Goal: Task Accomplishment & Management: Complete application form

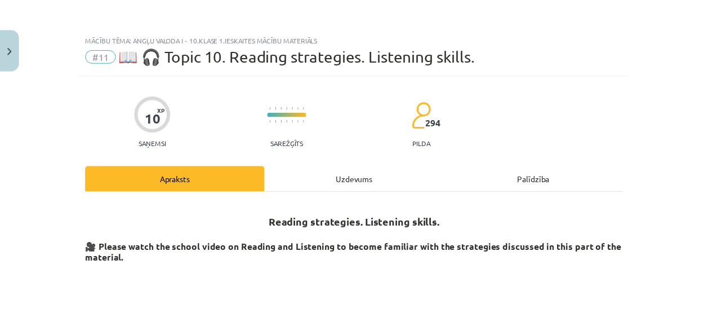
scroll to position [28, 0]
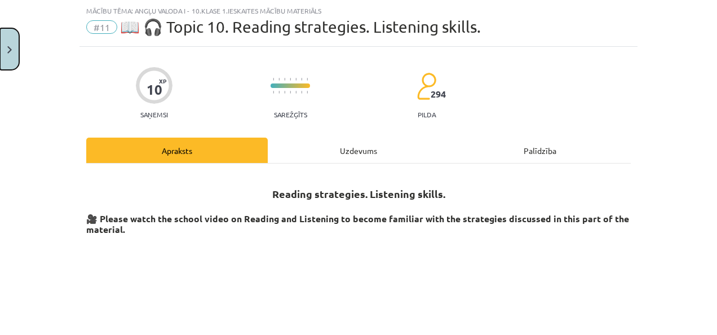
click at [5, 55] on button "Close" at bounding box center [9, 49] width 19 height 42
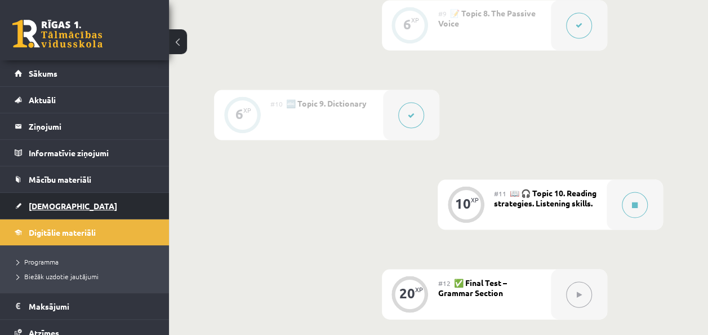
click at [121, 211] on link "[DEMOGRAPHIC_DATA]" at bounding box center [85, 206] width 140 height 26
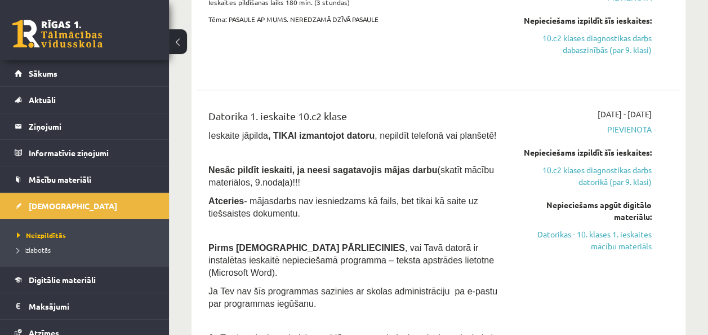
scroll to position [595, 0]
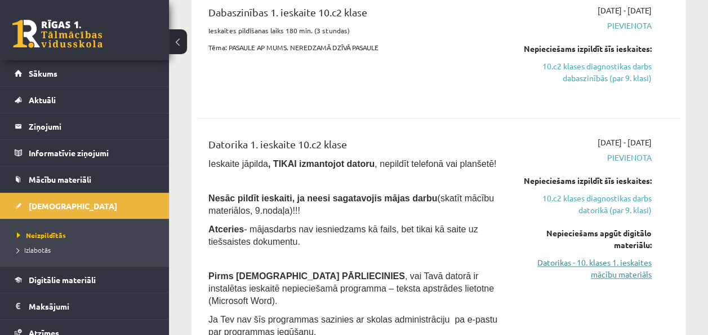
click at [613, 268] on link "Datorikas - 10. klases 1. ieskaites mācību materiāls" at bounding box center [584, 268] width 136 height 24
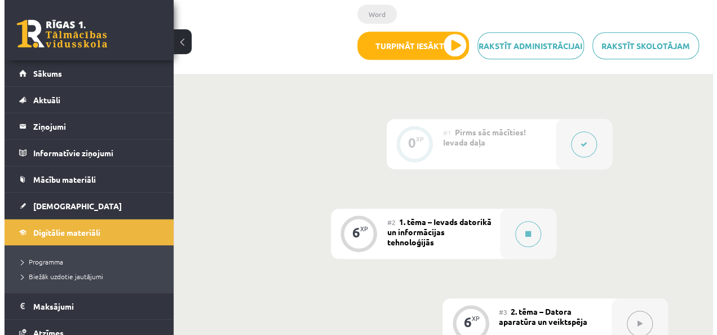
scroll to position [339, 0]
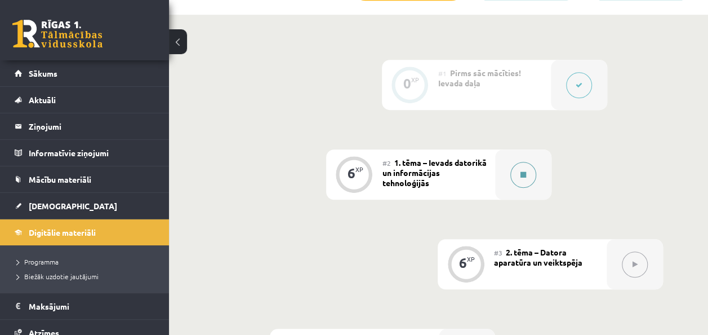
click at [513, 164] on div at bounding box center [523, 174] width 56 height 50
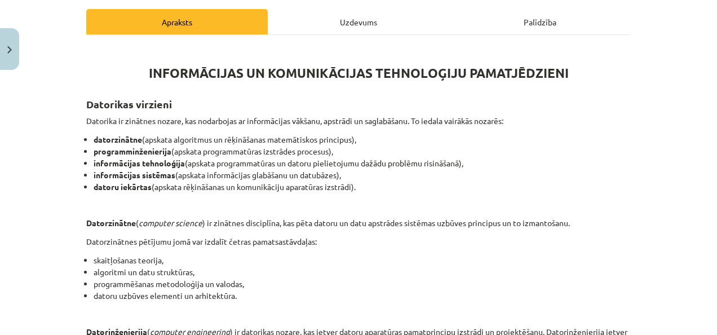
scroll to position [134, 0]
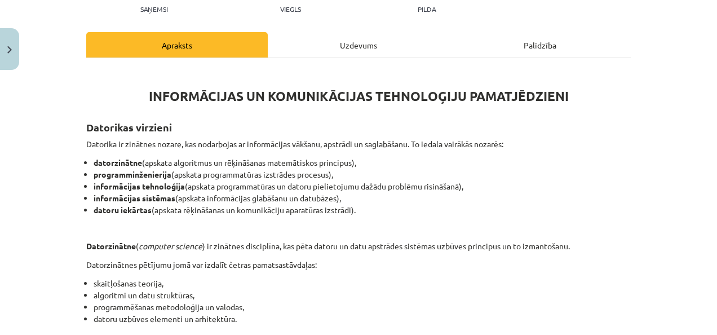
click at [670, 160] on div "Mācību tēma: Datorikas - 10. klases 1. ieskaites mācību materiāls #2 1. tēma – …" at bounding box center [358, 167] width 717 height 335
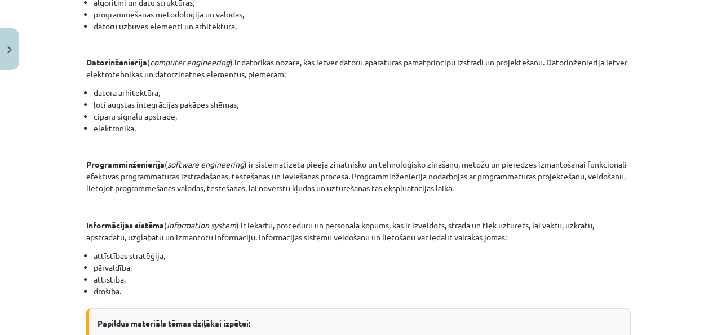
click at [703, 164] on div "Mācību tēma: Datorikas - 10. klases 1. ieskaites mācību materiāls #2 1. tēma – …" at bounding box center [358, 167] width 717 height 335
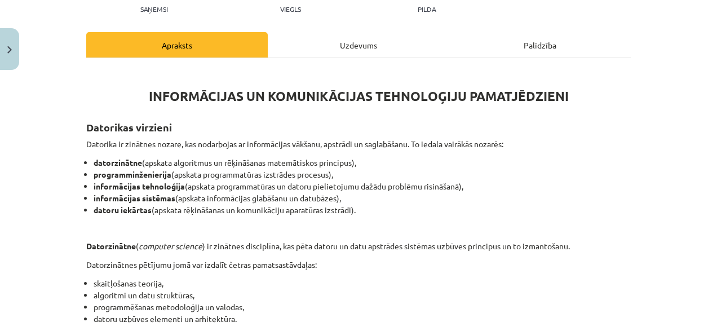
click at [646, 189] on div "Mācību tēma: Datorikas - 10. klases 1. ieskaites mācību materiāls #2 1. tēma – …" at bounding box center [358, 167] width 717 height 335
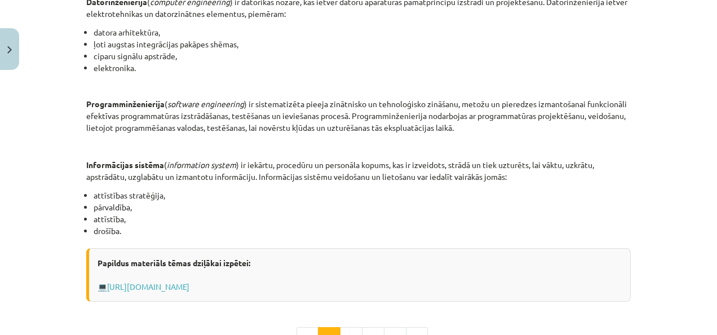
scroll to position [503, 0]
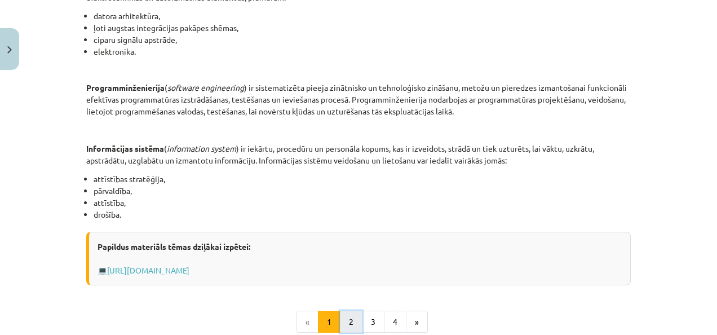
click at [346, 317] on button "2" at bounding box center [351, 321] width 23 height 23
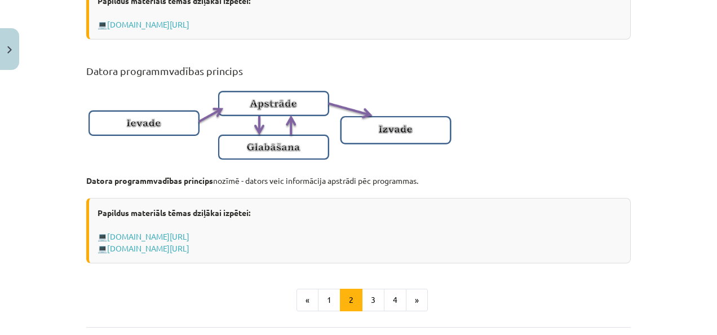
scroll to position [711, 0]
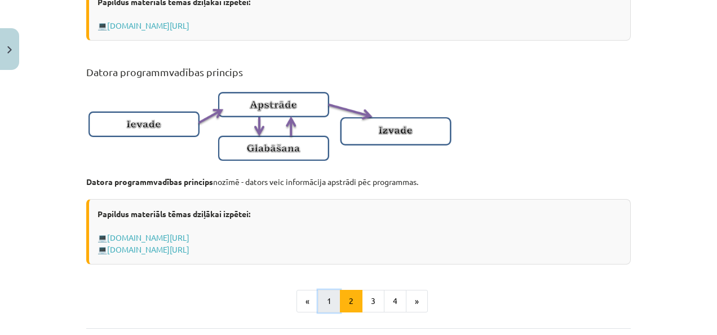
click at [322, 312] on button "1" at bounding box center [329, 301] width 23 height 23
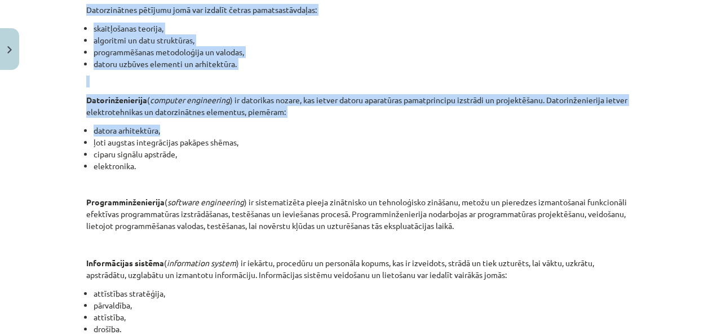
scroll to position [525, 0]
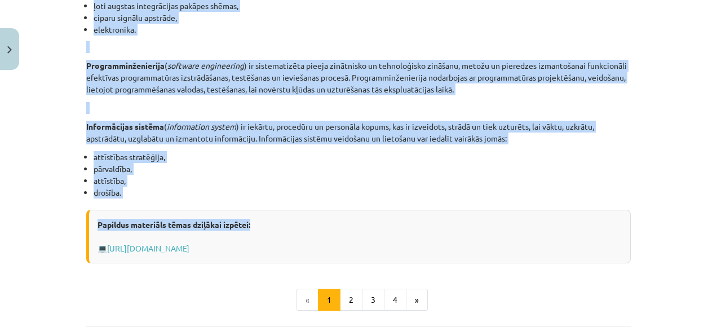
drag, startPoint x: 322, startPoint y: 319, endPoint x: 591, endPoint y: 210, distance: 290.7
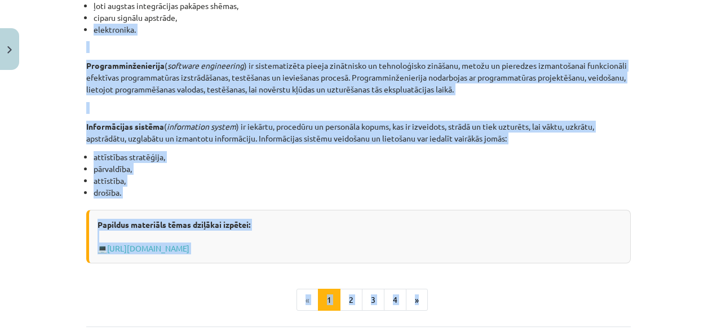
drag, startPoint x: 591, startPoint y: 210, endPoint x: 687, endPoint y: 12, distance: 220.0
click at [687, 12] on div "Mācību tēma: Datorikas - 10. klases 1. ieskaites mācību materiāls #2 1. tēma – …" at bounding box center [358, 167] width 717 height 335
drag, startPoint x: 687, startPoint y: 12, endPoint x: 642, endPoint y: 127, distance: 124.0
click at [642, 127] on div "Mācību tēma: Datorikas - 10. klases 1. ieskaites mācību materiāls #2 1. tēma – …" at bounding box center [358, 167] width 717 height 335
click at [663, 145] on div "Mācību tēma: Datorikas - 10. klases 1. ieskaites mācību materiāls #2 1. tēma – …" at bounding box center [358, 167] width 717 height 335
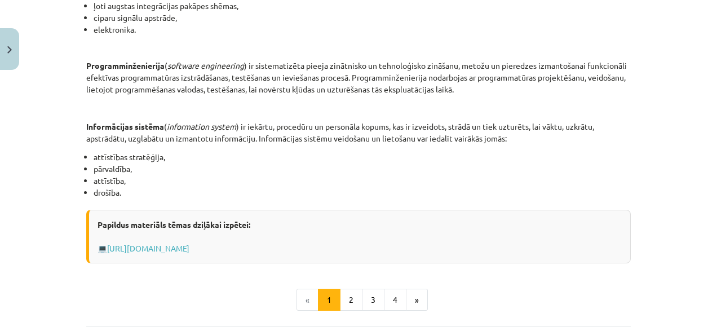
click at [663, 145] on div "Mācību tēma: Datorikas - 10. klases 1. ieskaites mācību materiāls #2 1. tēma – …" at bounding box center [358, 167] width 717 height 335
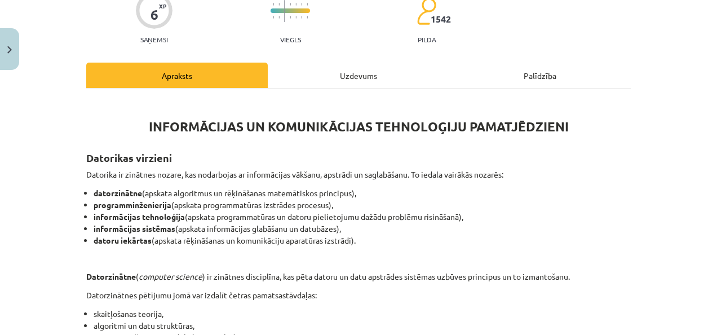
scroll to position [628, 0]
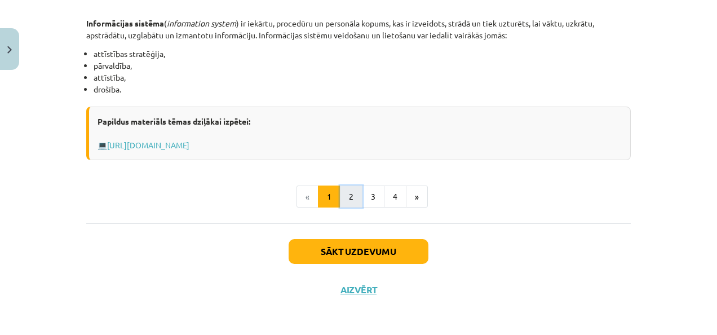
click at [346, 185] on button "2" at bounding box center [351, 196] width 23 height 23
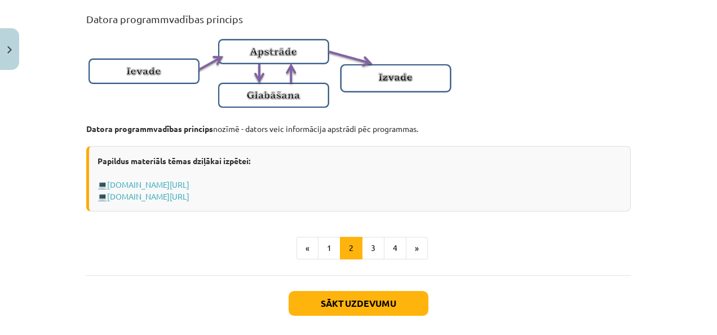
scroll to position [747, 0]
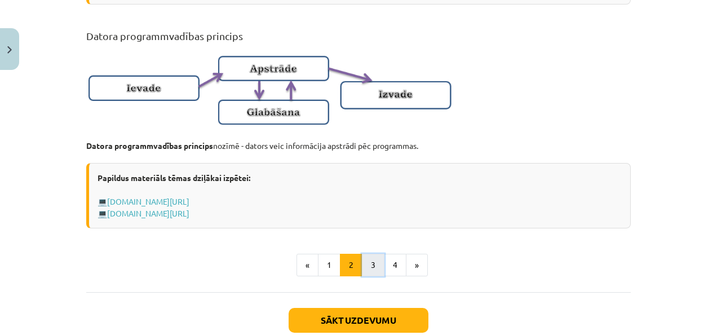
click at [364, 273] on button "3" at bounding box center [373, 265] width 23 height 23
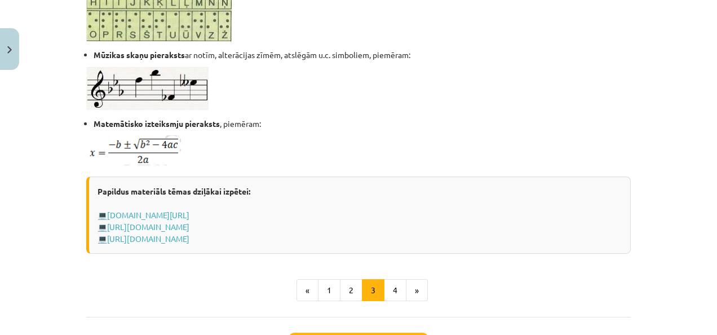
scroll to position [716, 0]
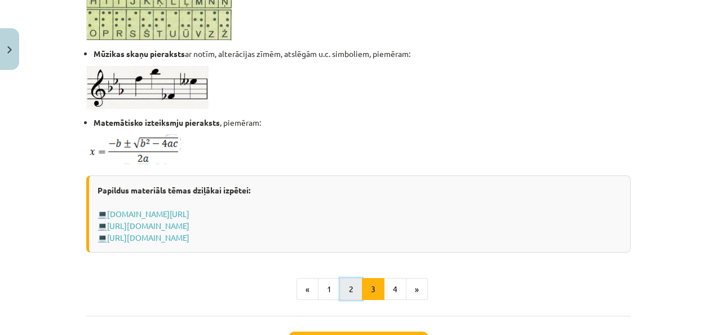
click at [347, 278] on button "2" at bounding box center [351, 289] width 23 height 23
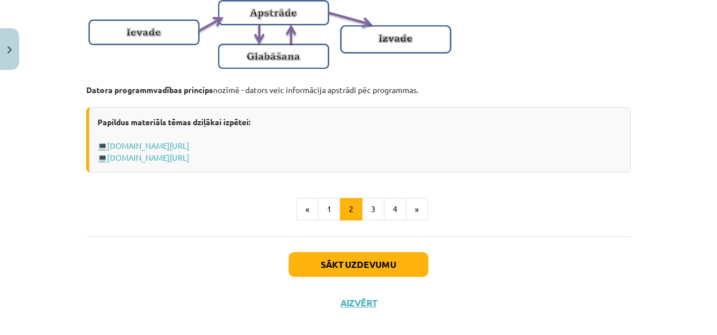
scroll to position [805, 0]
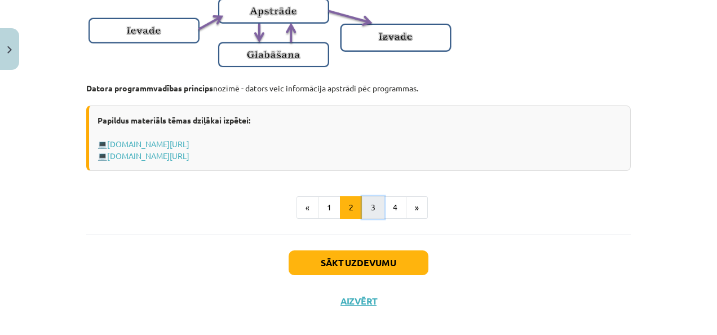
click at [363, 215] on button "3" at bounding box center [373, 207] width 23 height 23
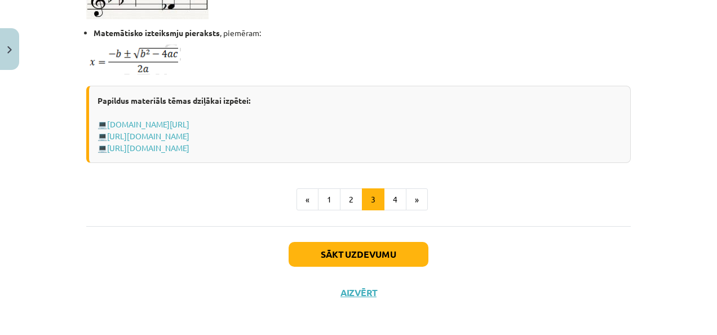
scroll to position [806, 0]
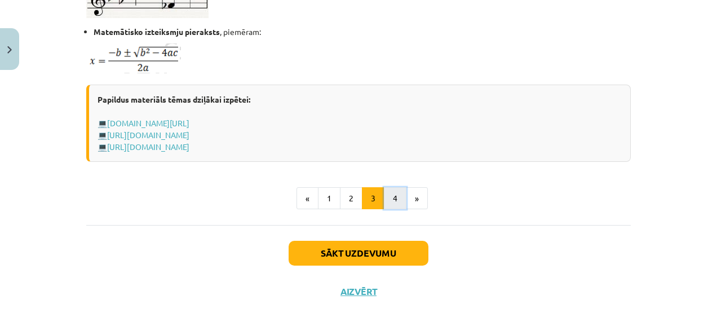
click at [387, 204] on button "4" at bounding box center [395, 198] width 23 height 23
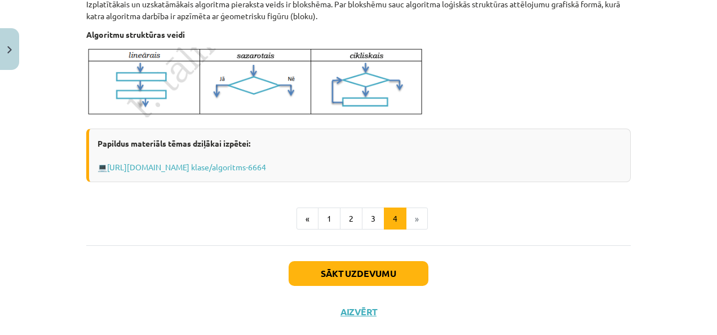
scroll to position [521, 0]
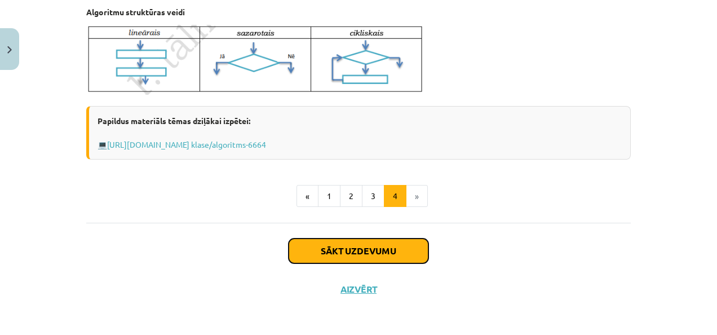
click at [329, 255] on button "Sākt uzdevumu" at bounding box center [358, 250] width 140 height 25
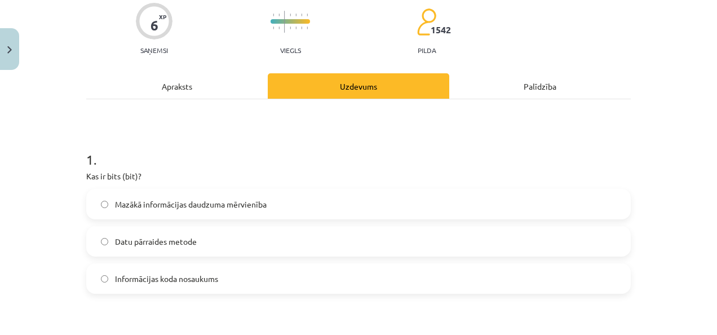
scroll to position [166, 0]
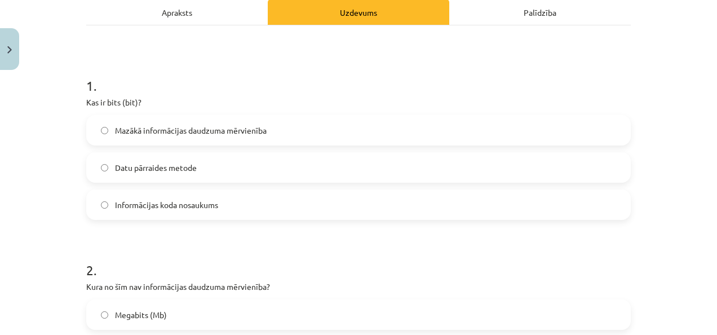
click at [182, 133] on span "Mazākā informācijas daudzuma mērvienība" at bounding box center [191, 131] width 152 height 12
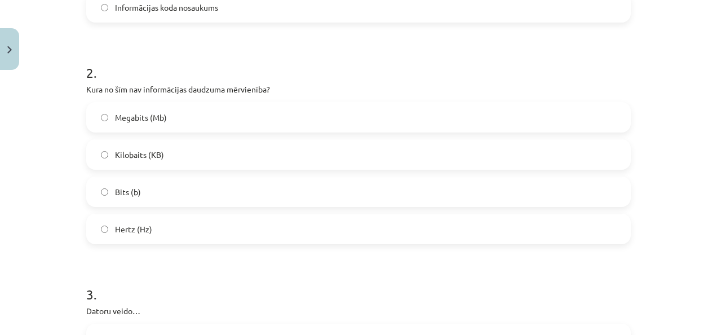
scroll to position [365, 0]
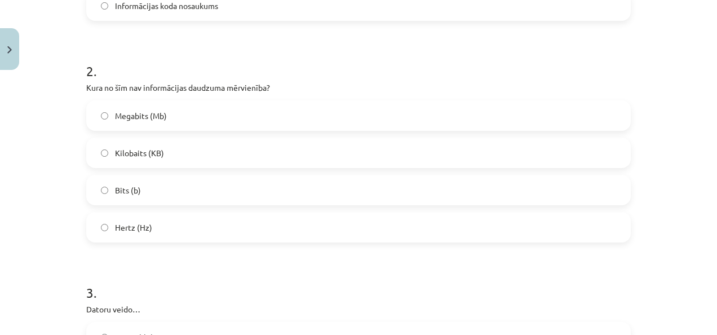
click at [180, 228] on label "Hertz (Hz)" at bounding box center [358, 227] width 542 height 28
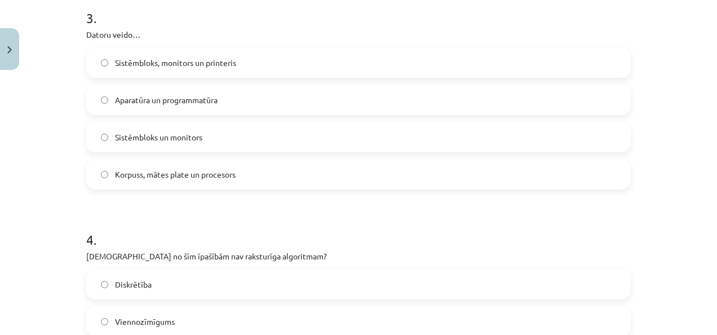
scroll to position [641, 0]
click at [168, 134] on span "Sistēmbloks un monitors" at bounding box center [158, 136] width 87 height 12
click at [203, 92] on span "Aparatūra un programmatūra" at bounding box center [166, 98] width 103 height 12
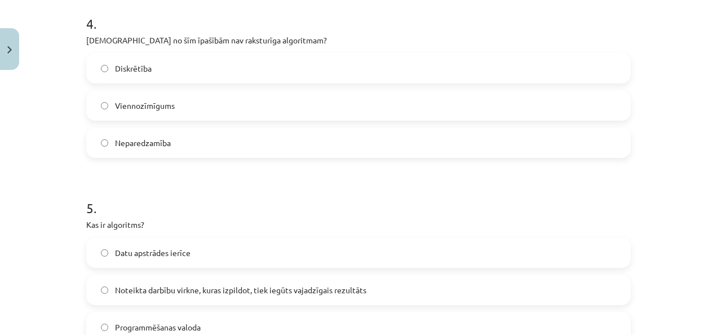
scroll to position [859, 0]
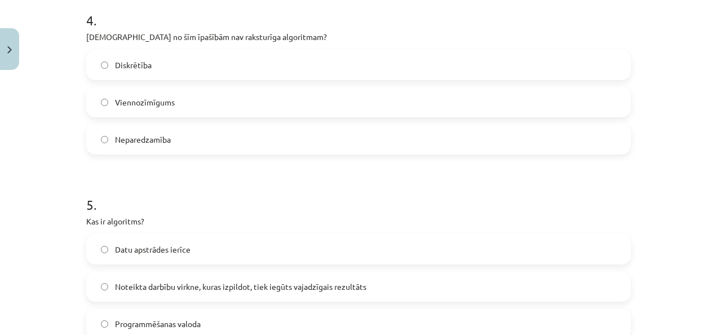
click at [169, 140] on label "Neparedzamība" at bounding box center [358, 139] width 542 height 28
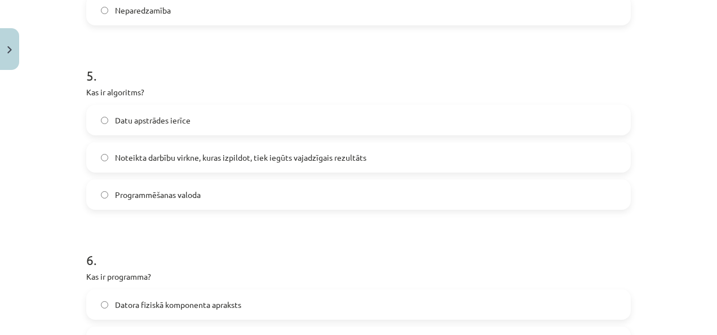
scroll to position [989, 0]
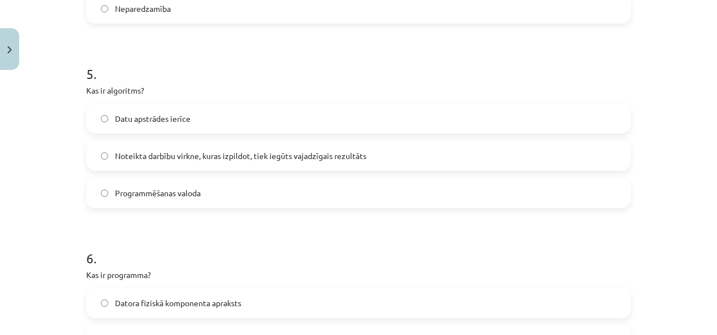
click at [295, 160] on span "Noteikta darbību virkne, kuras izpildot, tiek iegūts vajadzīgais rezultāts" at bounding box center [240, 156] width 251 height 12
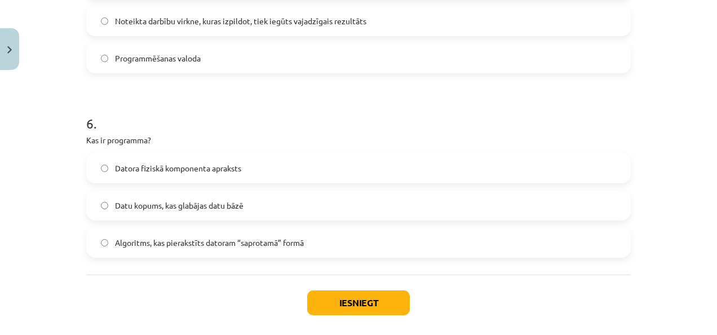
scroll to position [1174, 0]
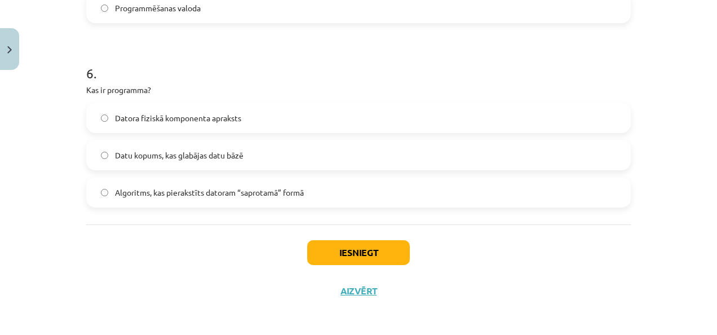
click at [167, 192] on span "Algoritms, kas pierakstīts datoram “saprotamā” formā" at bounding box center [209, 192] width 189 height 12
click at [328, 253] on button "Iesniegt" at bounding box center [358, 252] width 103 height 25
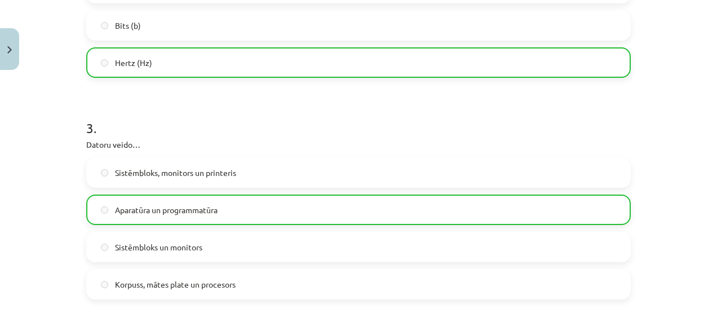
scroll to position [1213, 0]
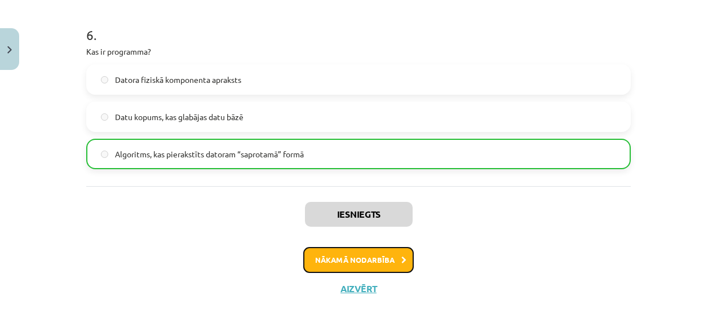
click at [340, 262] on button "Nākamā nodarbība" at bounding box center [358, 260] width 110 height 26
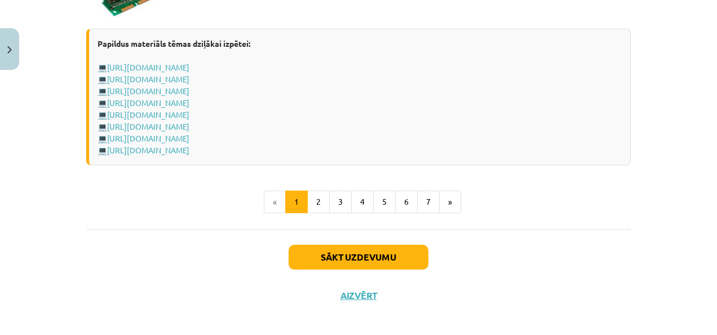
scroll to position [2077, 0]
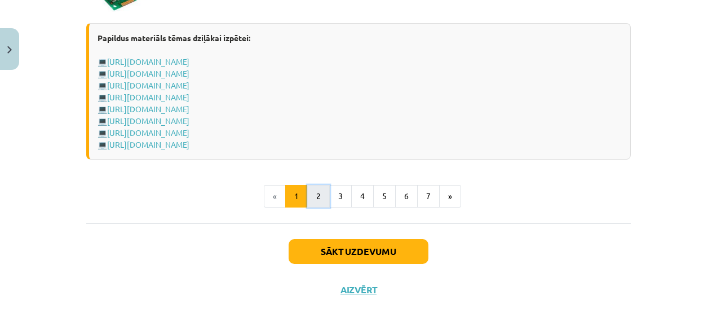
click at [324, 194] on button "2" at bounding box center [318, 196] width 23 height 23
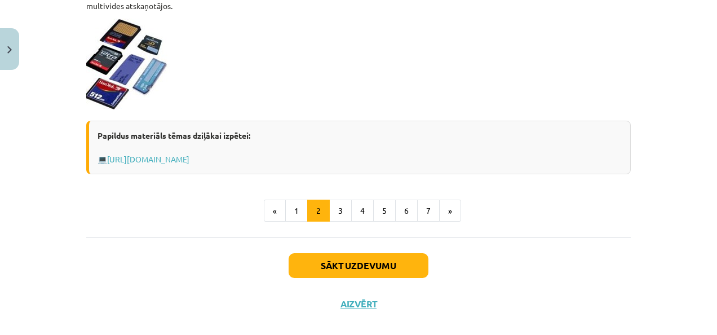
scroll to position [1065, 0]
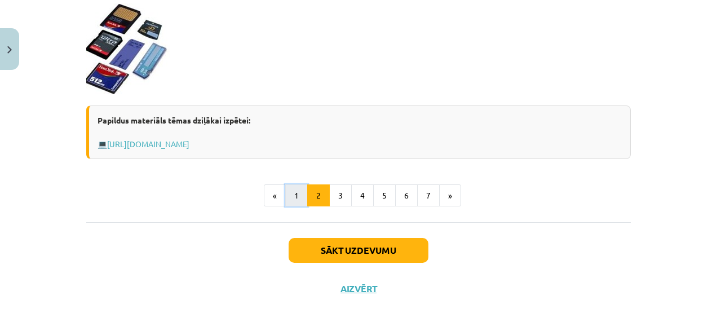
click at [300, 196] on button "1" at bounding box center [296, 195] width 23 height 23
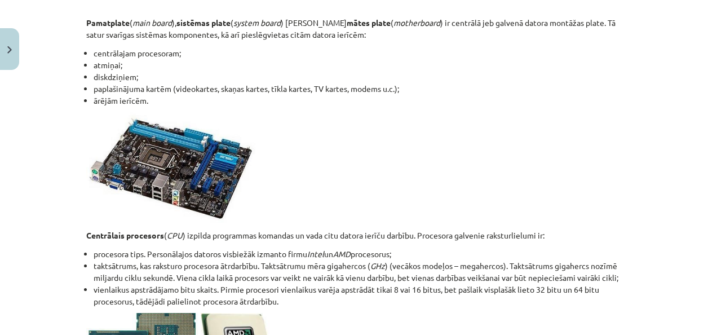
scroll to position [1448, 0]
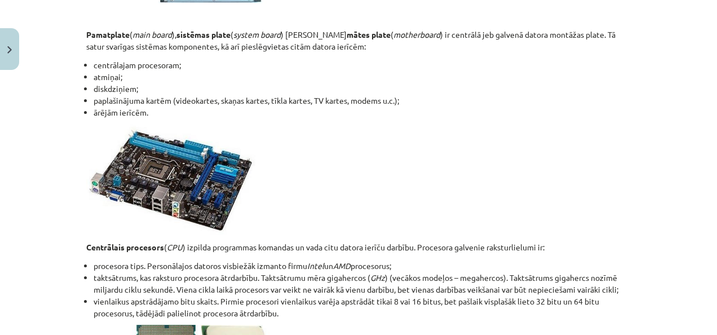
drag, startPoint x: 712, startPoint y: 216, endPoint x: 501, endPoint y: 189, distance: 212.5
click at [501, 189] on p at bounding box center [358, 179] width 544 height 110
drag, startPoint x: 716, startPoint y: 219, endPoint x: 656, endPoint y: 214, distance: 60.5
click at [656, 214] on div "Mācību tēma: Datorikas - 10. klases 1. ieskaites mācību materiāls #3 2. tēma – …" at bounding box center [358, 167] width 717 height 335
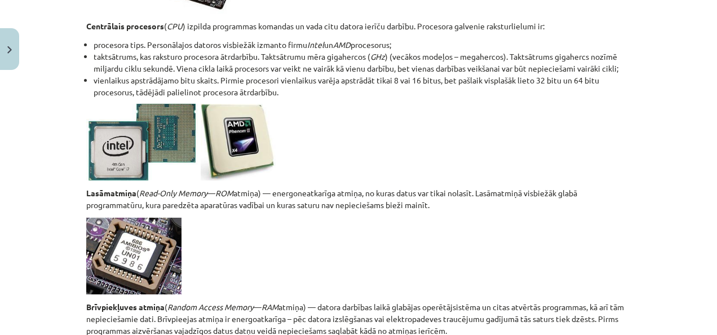
scroll to position [1666, 0]
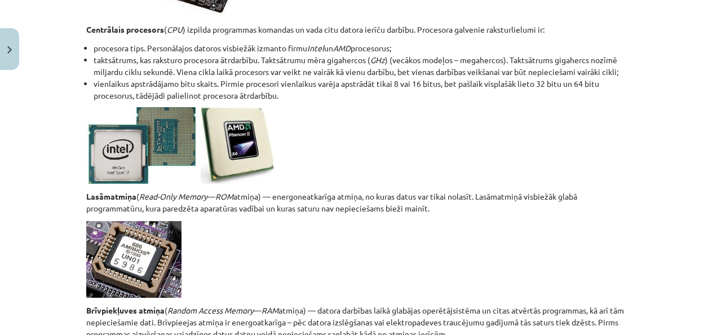
drag, startPoint x: 714, startPoint y: 245, endPoint x: 612, endPoint y: 248, distance: 102.0
click at [612, 248] on p at bounding box center [358, 259] width 544 height 77
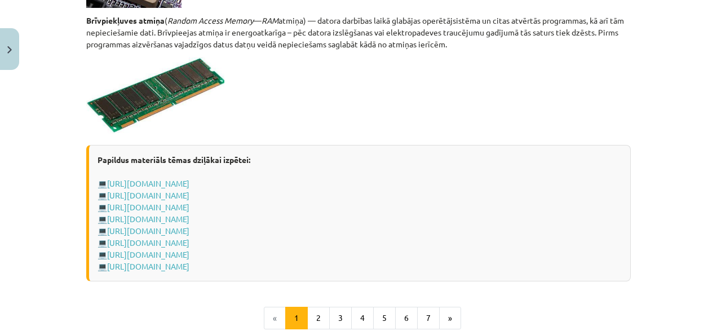
scroll to position [1958, 0]
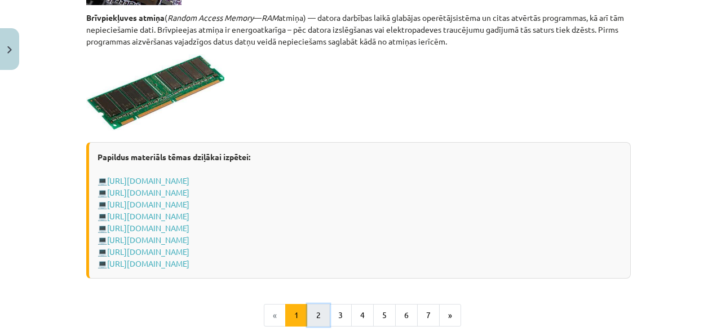
click at [316, 309] on button "2" at bounding box center [318, 315] width 23 height 23
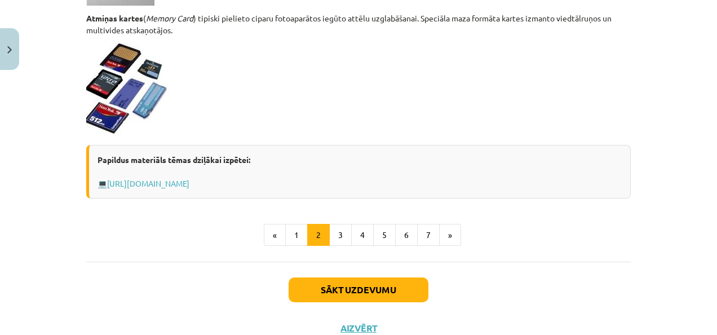
scroll to position [1029, 0]
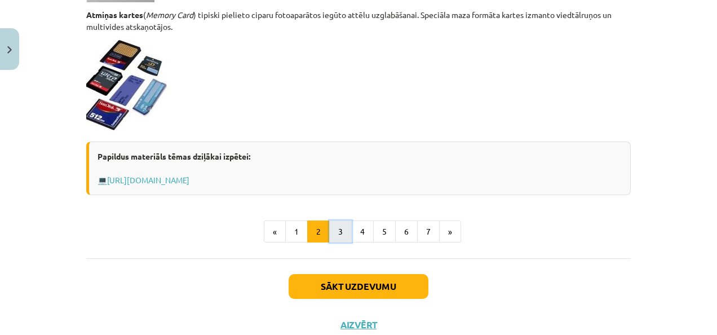
click at [338, 239] on button "3" at bounding box center [340, 231] width 23 height 23
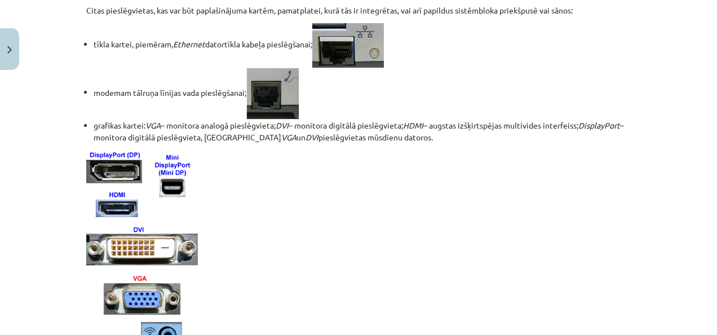
scroll to position [613, 0]
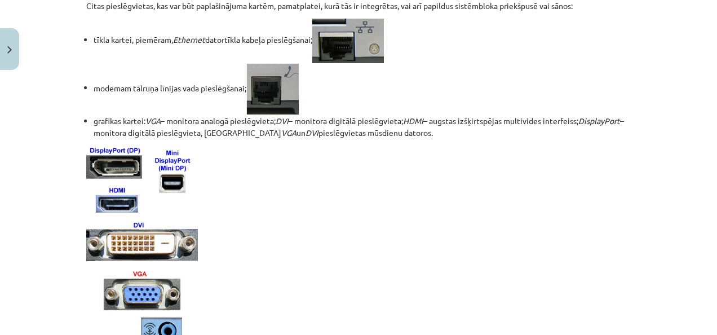
drag, startPoint x: 707, startPoint y: 150, endPoint x: 709, endPoint y: 184, distance: 33.8
click at [709, 184] on div "Mācību tēma: Datorikas - 10. klases 1. ieskaites mācību materiāls #3 2. tēma – …" at bounding box center [358, 167] width 717 height 335
drag, startPoint x: 709, startPoint y: 184, endPoint x: 634, endPoint y: 183, distance: 74.4
drag, startPoint x: 634, startPoint y: 183, endPoint x: 637, endPoint y: 258, distance: 75.6
click at [637, 258] on div "Mācību tēma: Datorikas - 10. klases 1. ieskaites mācību materiāls #3 2. tēma – …" at bounding box center [358, 167] width 717 height 335
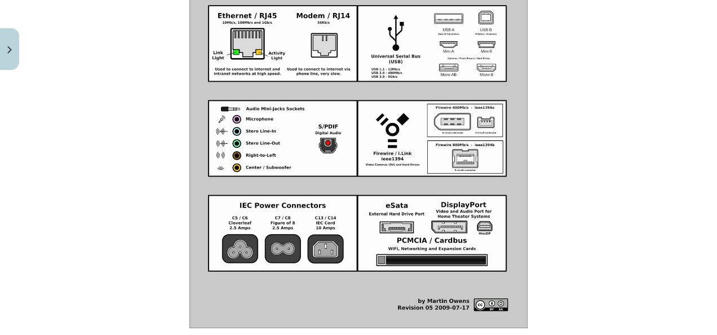
scroll to position [1398, 0]
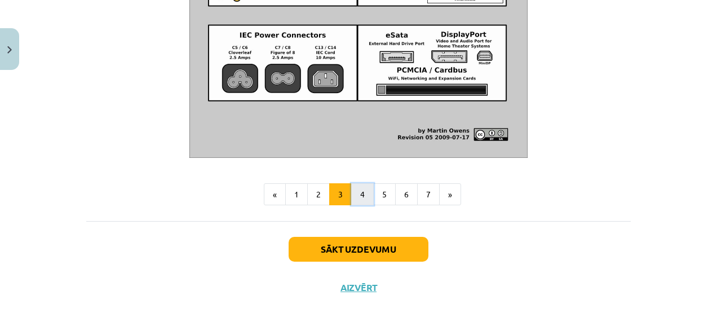
click at [358, 197] on button "4" at bounding box center [362, 194] width 23 height 23
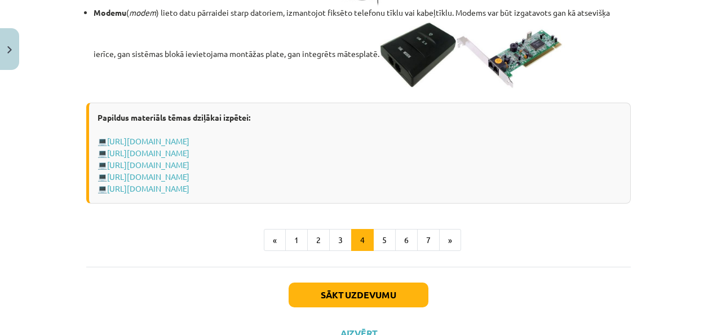
scroll to position [2112, 0]
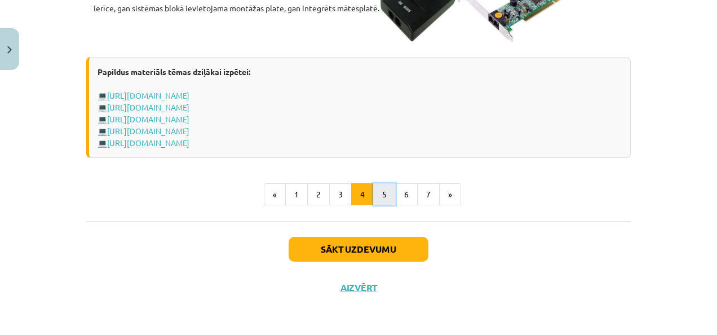
click at [379, 196] on button "5" at bounding box center [384, 194] width 23 height 23
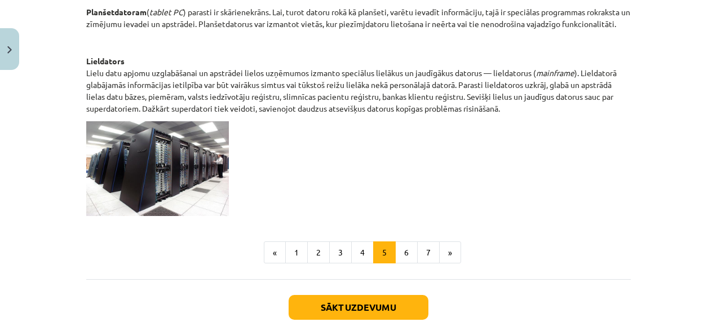
scroll to position [620, 0]
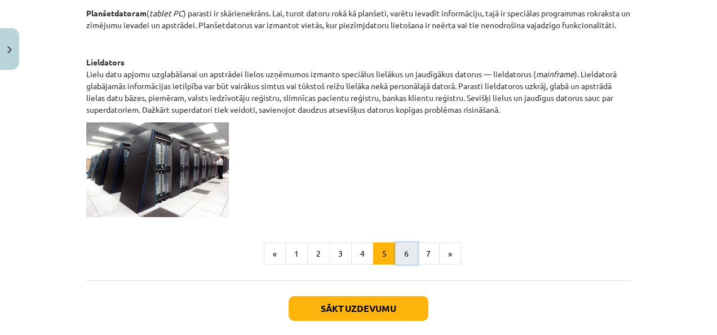
click at [407, 254] on button "6" at bounding box center [406, 253] width 23 height 23
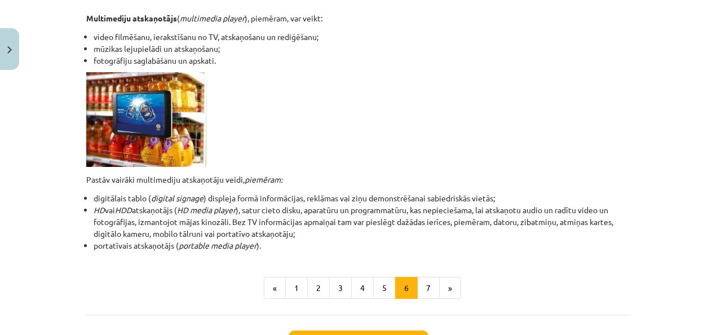
scroll to position [325, 0]
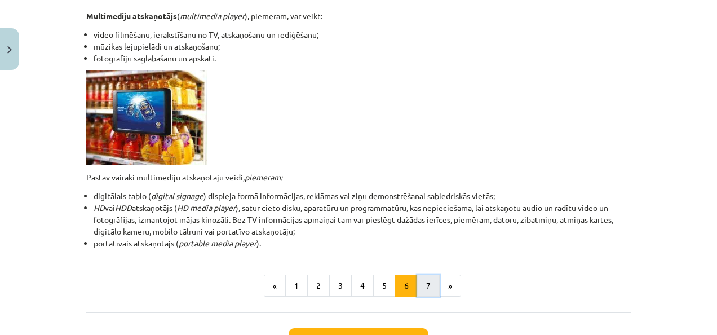
click at [425, 278] on button "7" at bounding box center [428, 285] width 23 height 23
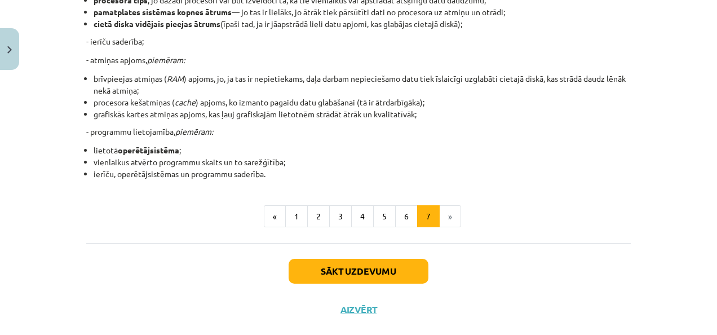
scroll to position [300, 0]
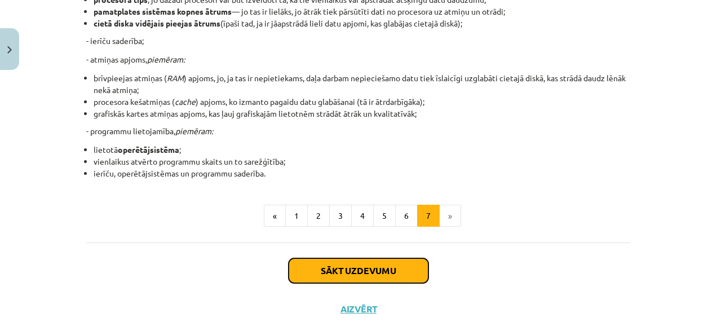
click at [390, 269] on button "Sākt uzdevumu" at bounding box center [358, 270] width 140 height 25
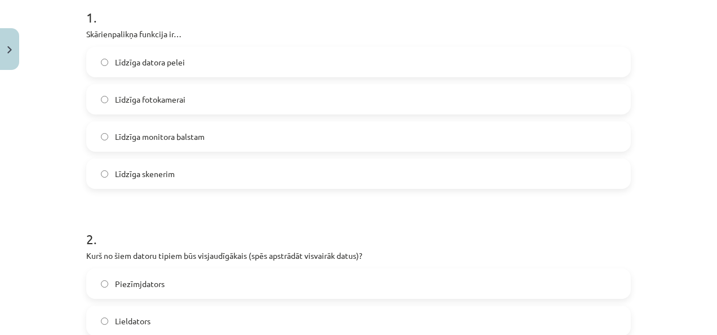
scroll to position [232, 0]
drag, startPoint x: 76, startPoint y: 33, endPoint x: 217, endPoint y: 182, distance: 205.3
copy div "Skārienpalikņa funkcija ir… Līdzīga datora pelei Līdzīga fotokamerai Līdzīga mo…"
click at [221, 68] on label "Līdzīga datora pelei" at bounding box center [358, 64] width 542 height 28
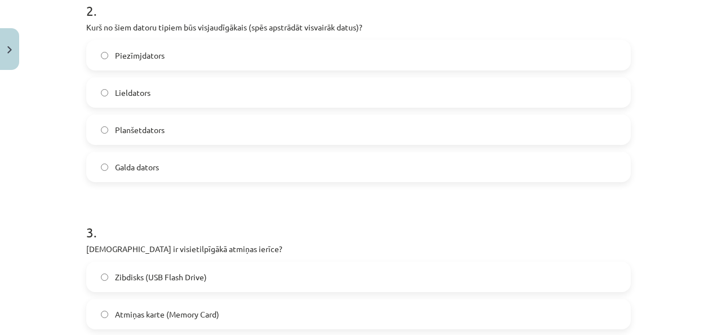
scroll to position [464, 0]
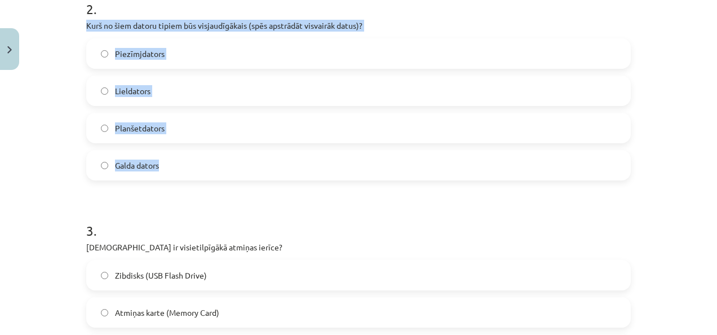
drag, startPoint x: 80, startPoint y: 26, endPoint x: 197, endPoint y: 167, distance: 183.7
copy div "Kurš no šiem datoru tipiem būs visjaudīgākais (spēs apstrādāt visvairāk datus)?…"
click at [188, 86] on label "Lieldators" at bounding box center [358, 91] width 542 height 28
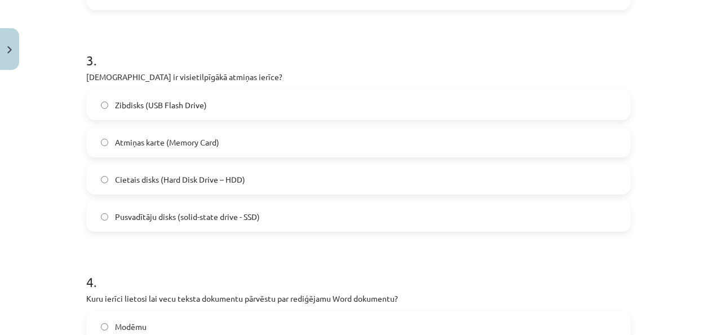
scroll to position [638, 0]
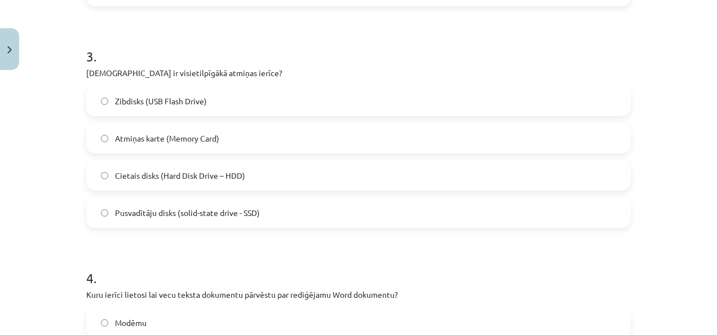
drag, startPoint x: 76, startPoint y: 72, endPoint x: 274, endPoint y: 204, distance: 238.5
click at [274, 204] on div "6 XP Saņemsi Grūts 1543 pilda Apraksts Uzdevums Palīdzība 1 . Skārienpalikņa fu…" at bounding box center [358, 216] width 558 height 1558
copy div "Kura ir visietilpīgākā atmiņas ierīce? Zibdisks (USB Flash Drive) Atmiņas karte…"
click at [233, 162] on label "Cietais disks (Hard Disk Drive – HDD)" at bounding box center [358, 175] width 542 height 28
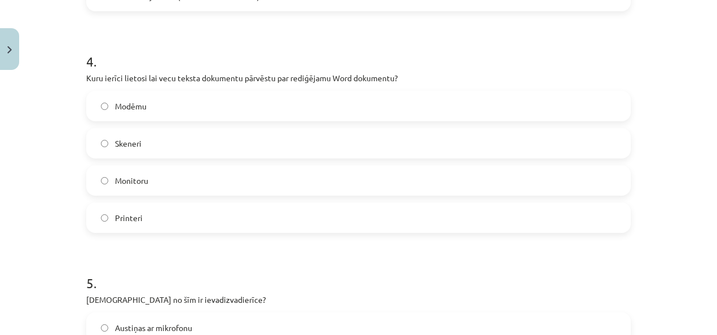
scroll to position [863, 0]
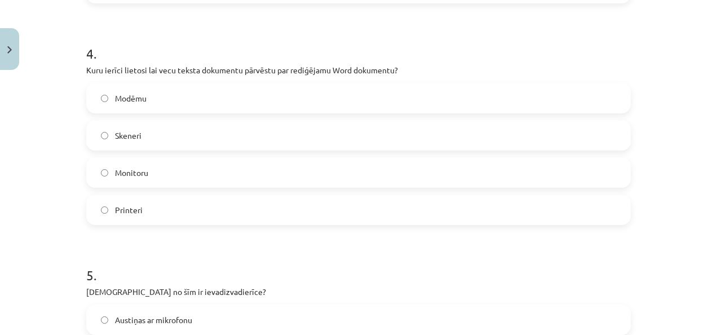
drag, startPoint x: 83, startPoint y: 71, endPoint x: 209, endPoint y: 213, distance: 190.0
click at [209, 213] on div "4 . Kuru ierīci lietosi lai vecu teksta dokumentu pārvēstu par rediģējamu Word …" at bounding box center [358, 125] width 544 height 199
copy div "Kuru ierīci lietosi lai vecu teksta dokumentu pārvēstu par rediģējamu Word doku…"
click at [179, 143] on label "Skeneri" at bounding box center [358, 135] width 542 height 28
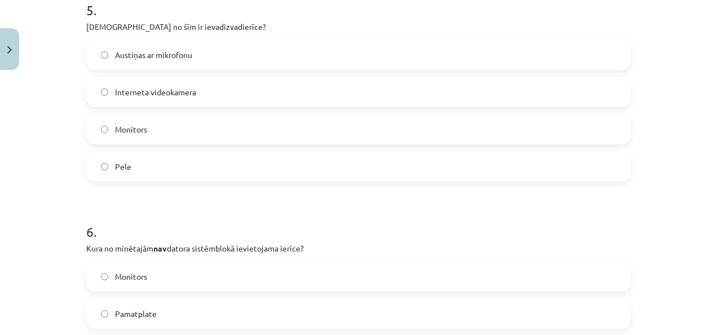
scroll to position [1126, 0]
click at [146, 51] on span "Austiņas ar mikrofonu" at bounding box center [153, 57] width 77 height 12
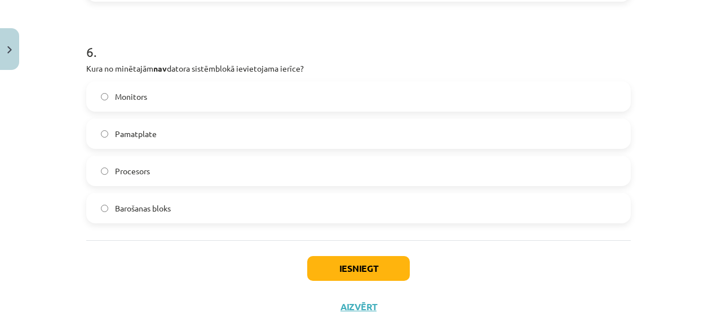
scroll to position [1313, 0]
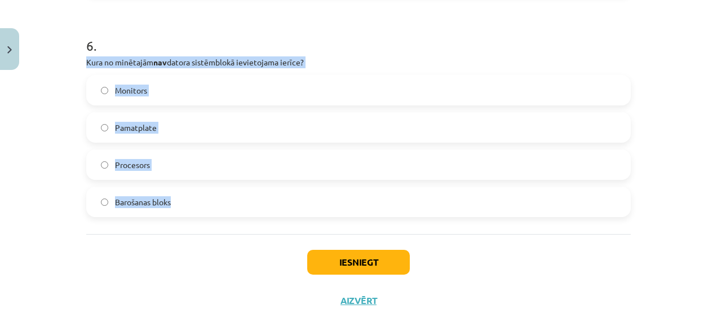
drag, startPoint x: 78, startPoint y: 60, endPoint x: 208, endPoint y: 217, distance: 204.4
click at [163, 99] on label "Monitors" at bounding box center [358, 90] width 542 height 28
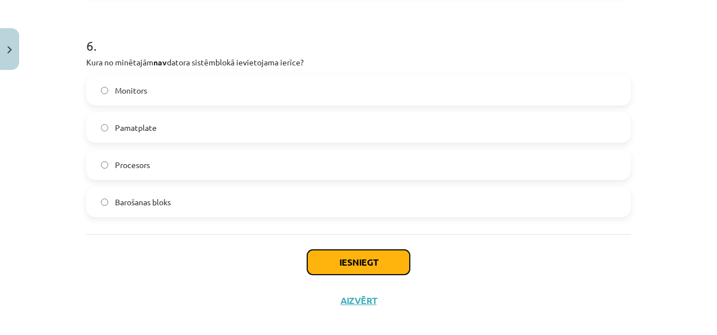
click at [354, 270] on button "Iesniegt" at bounding box center [358, 262] width 103 height 25
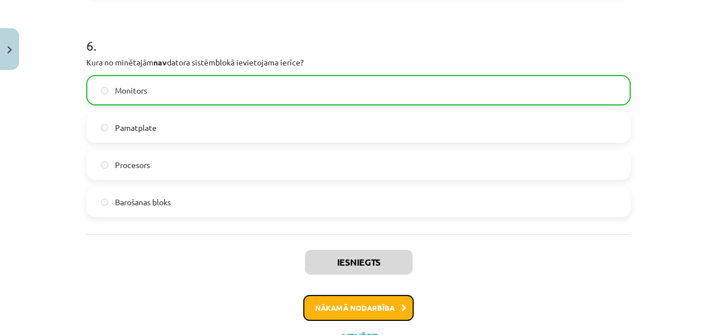
click at [357, 310] on button "Nākamā nodarbība" at bounding box center [358, 308] width 110 height 26
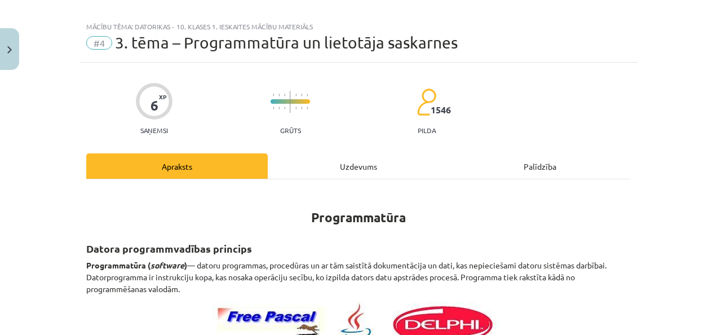
scroll to position [0, 0]
